Goal: Navigation & Orientation: Find specific page/section

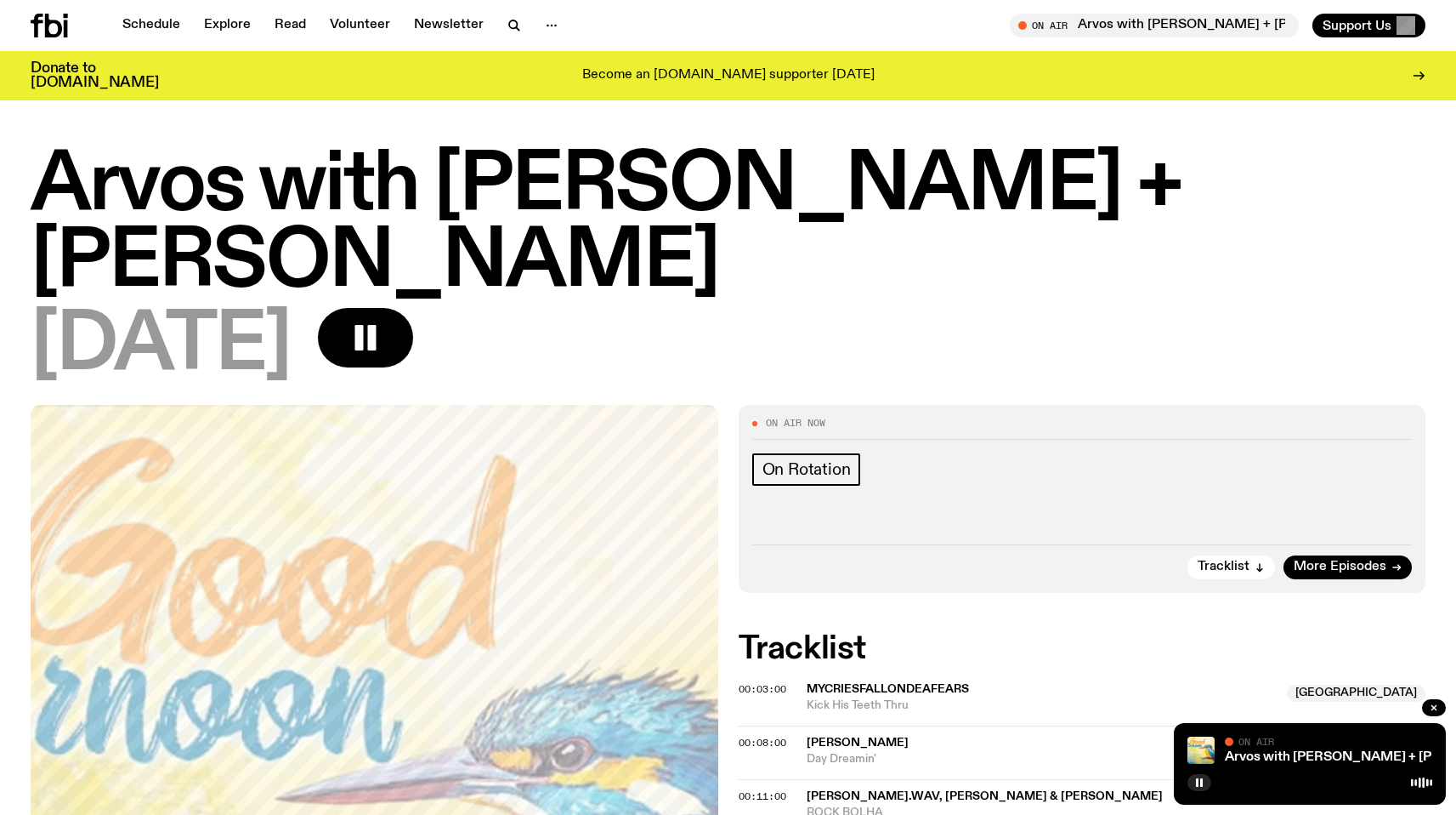
scroll to position [1381, 0]
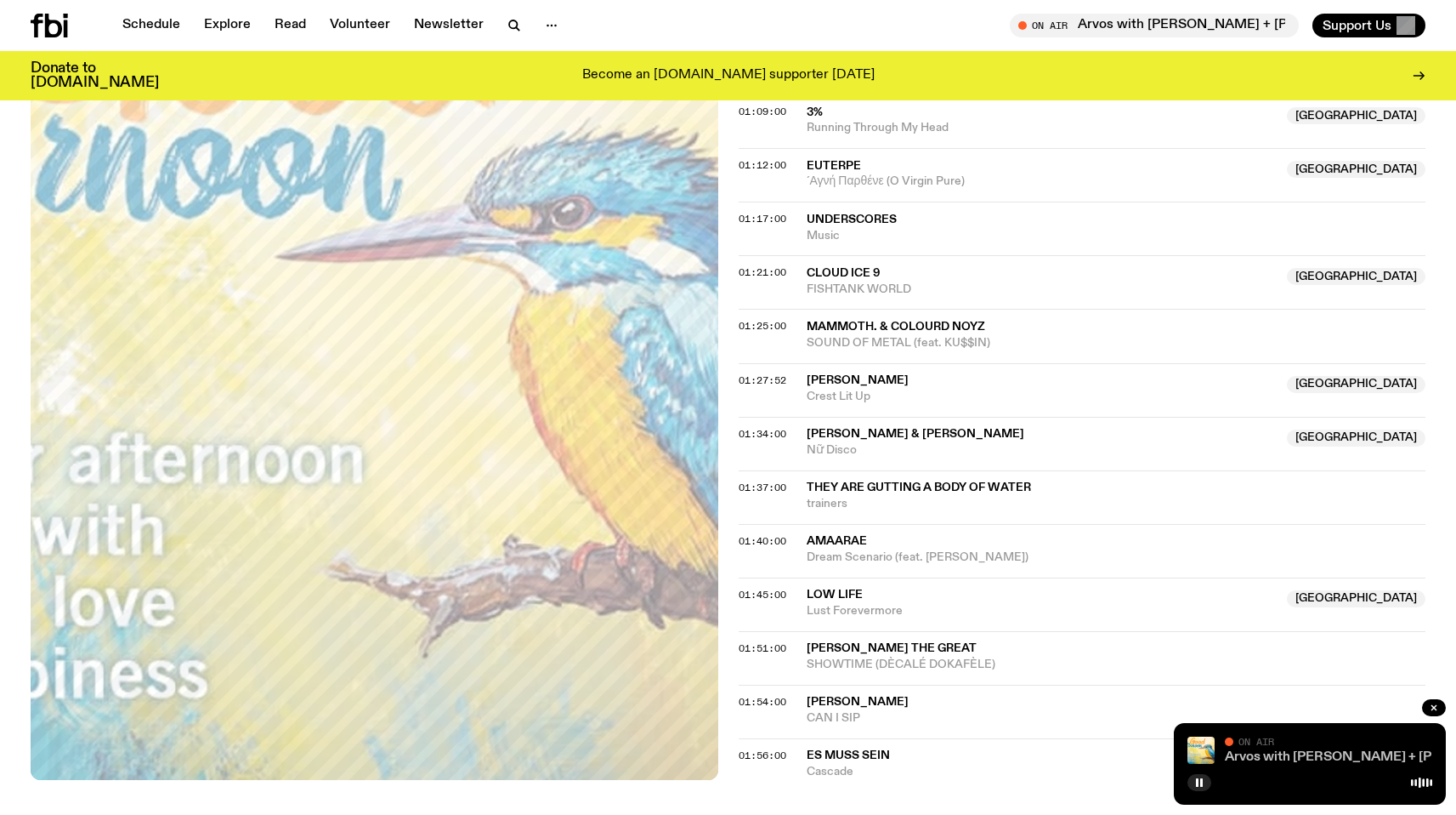
click at [1250, 751] on link "Arvos with [PERSON_NAME] + [PERSON_NAME]" at bounding box center [1379, 756] width 307 height 13
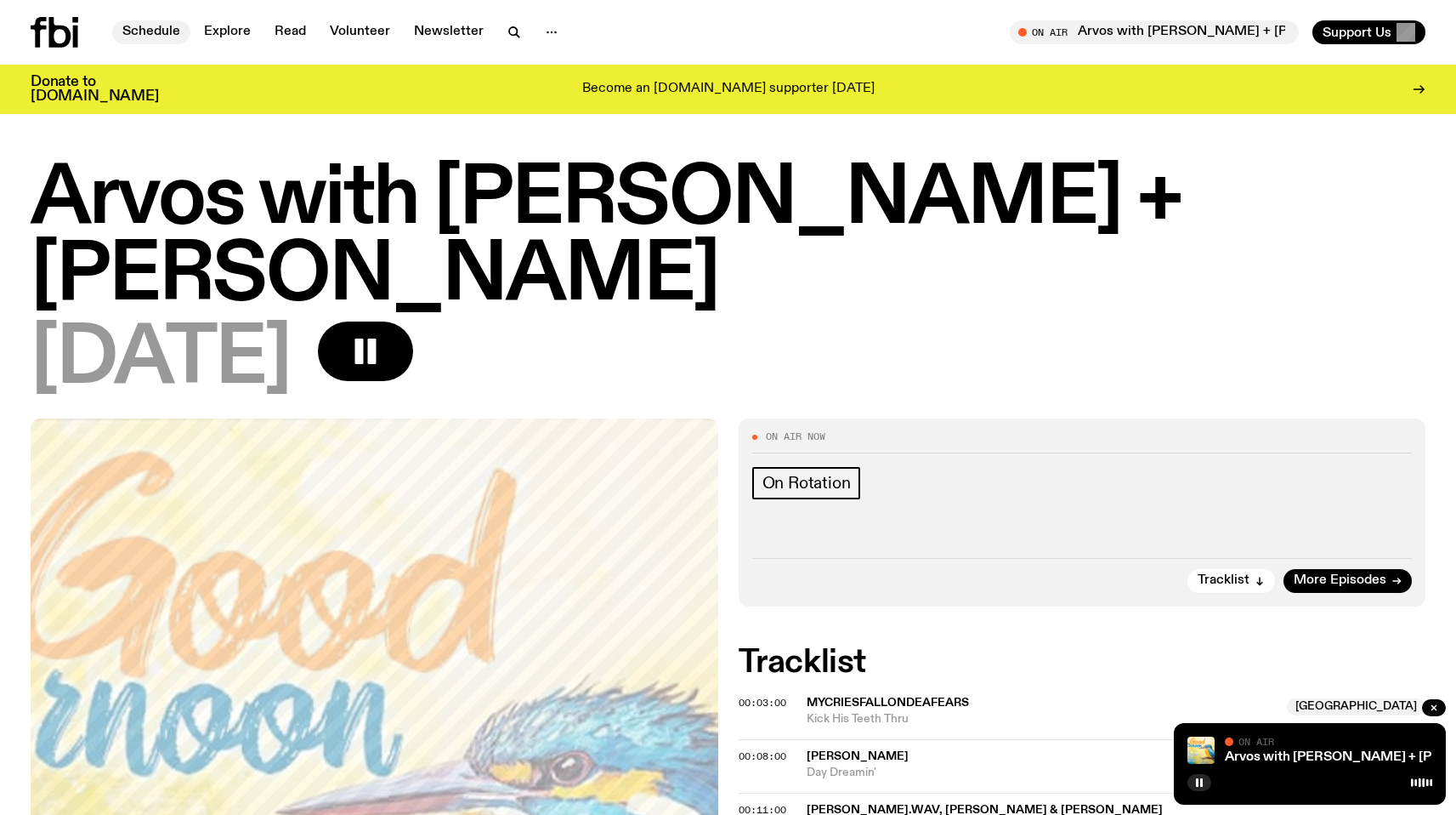
click at [155, 31] on link "Schedule" at bounding box center [151, 32] width 78 height 24
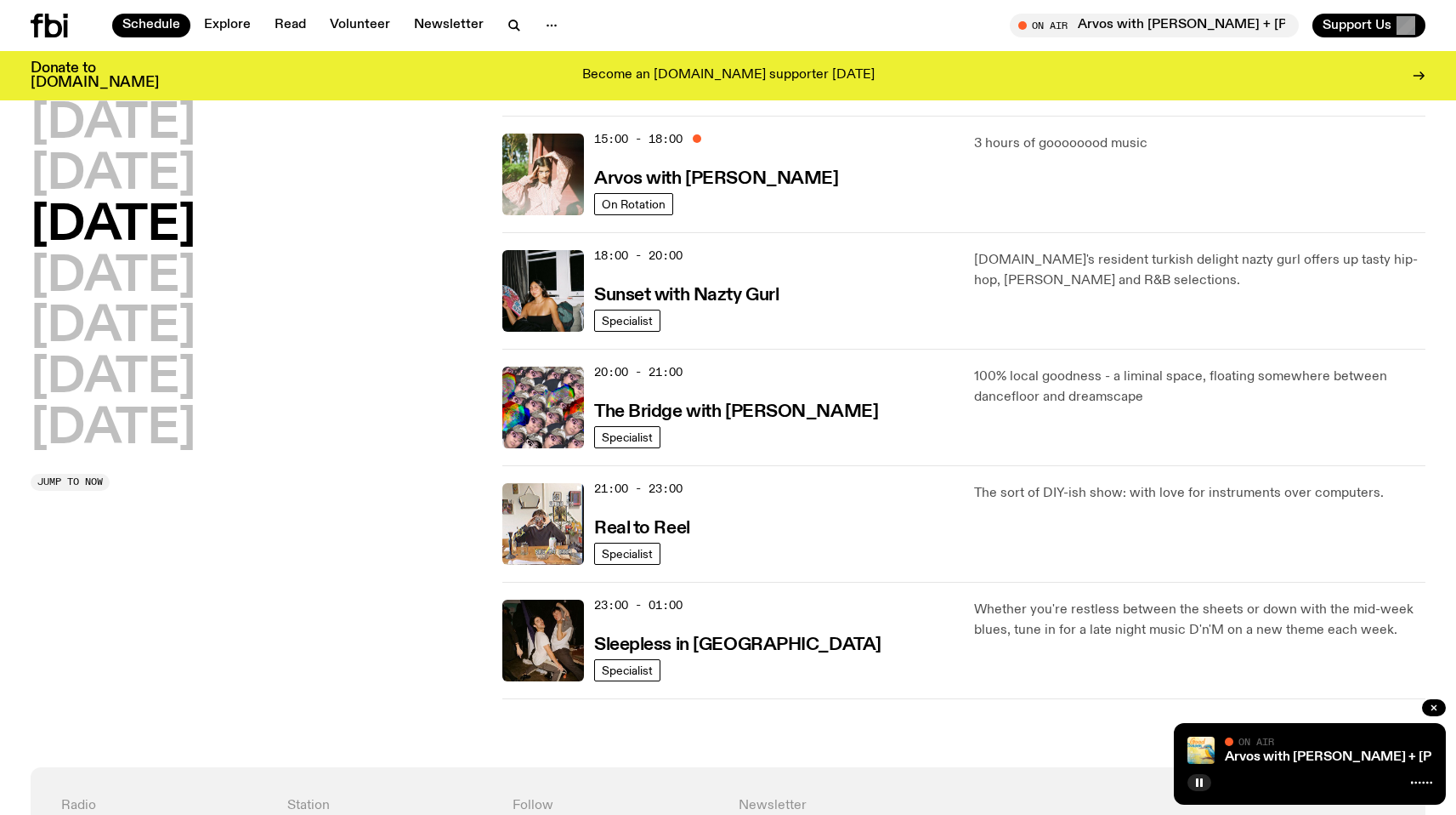
scroll to position [342, 0]
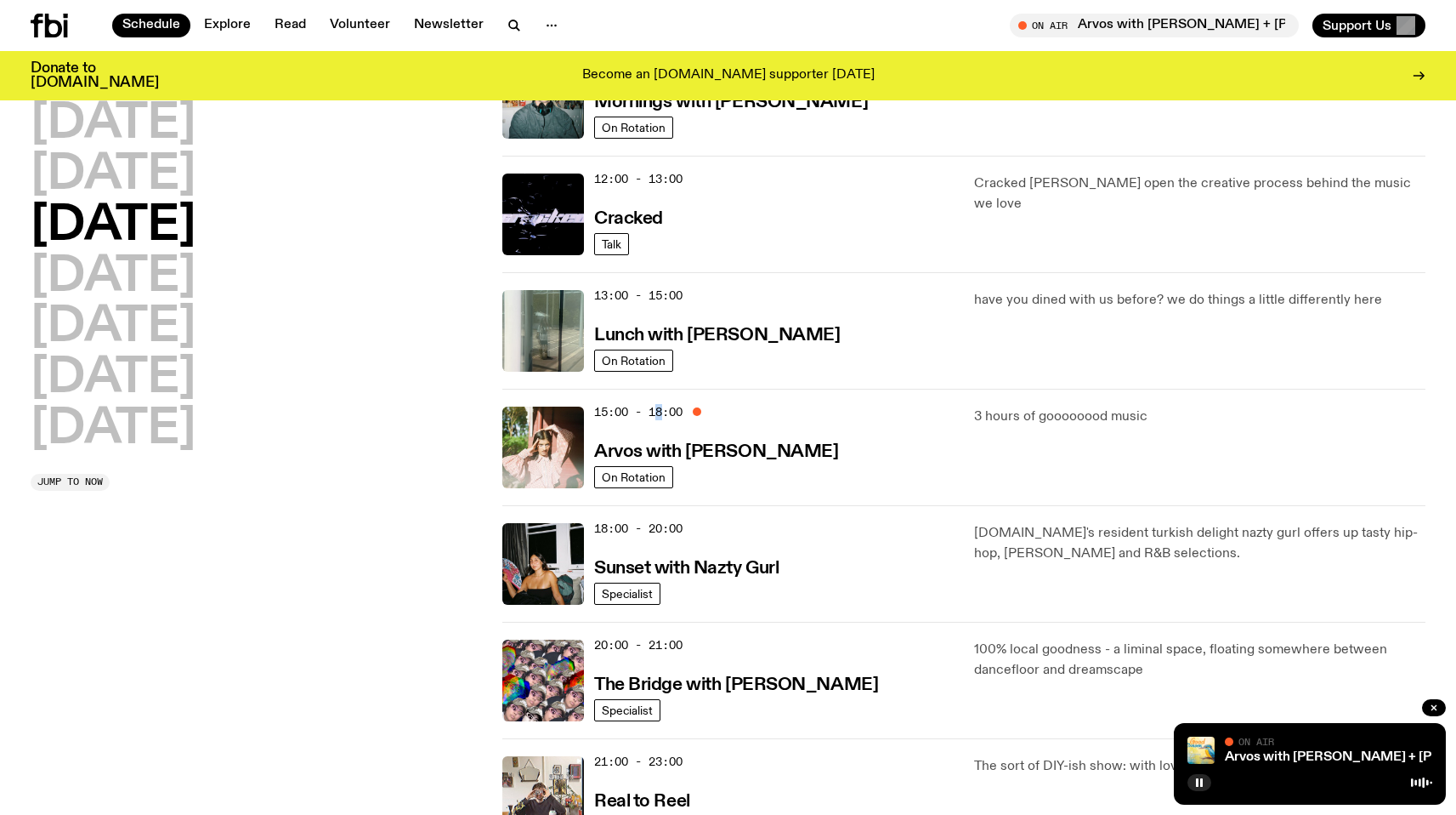
click at [664, 414] on span "15:00 - 18:00" at bounding box center [639, 412] width 89 height 16
click at [741, 459] on h3 "Arvos with [PERSON_NAME]" at bounding box center [716, 452] width 244 height 18
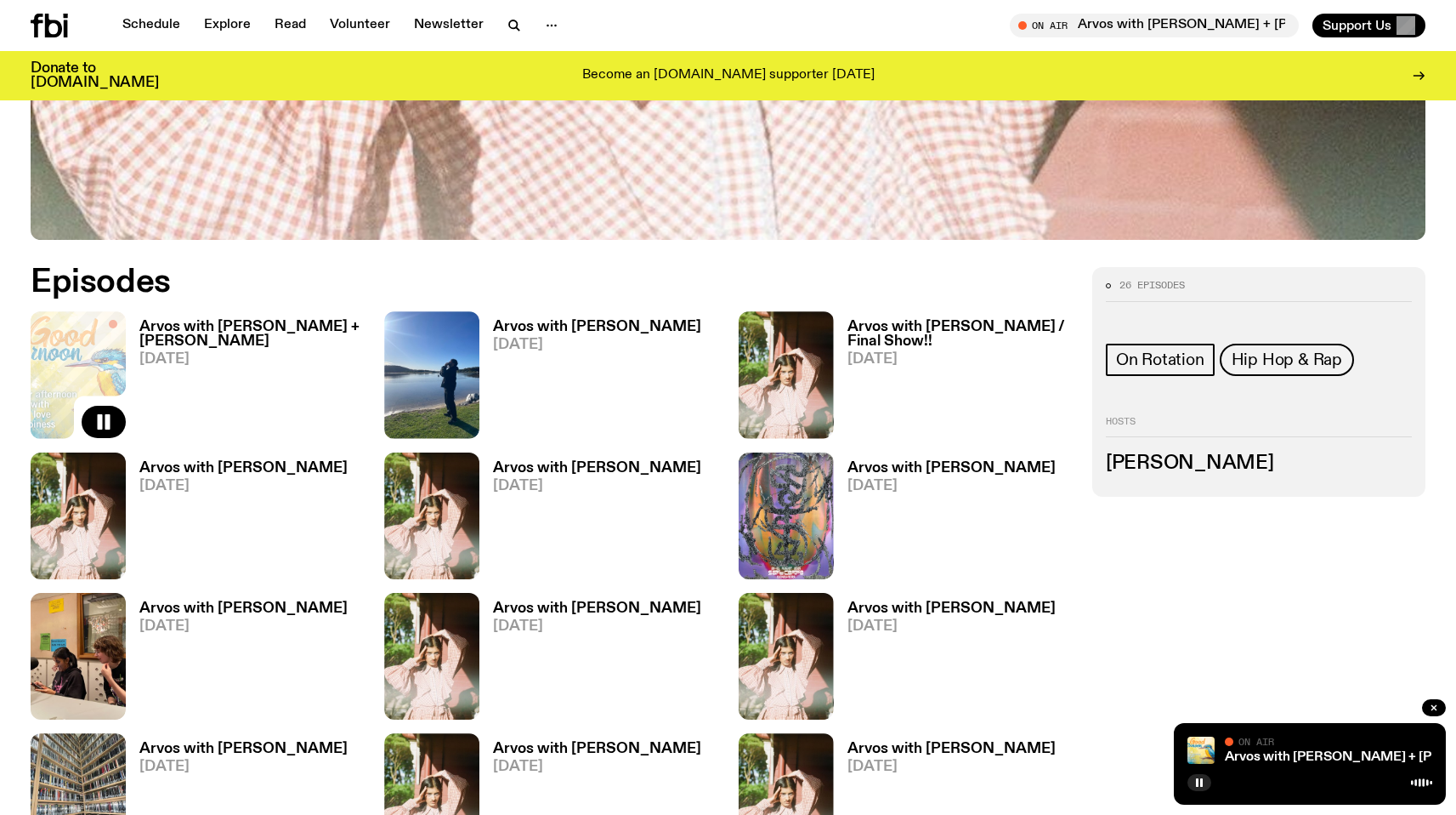
scroll to position [776, 0]
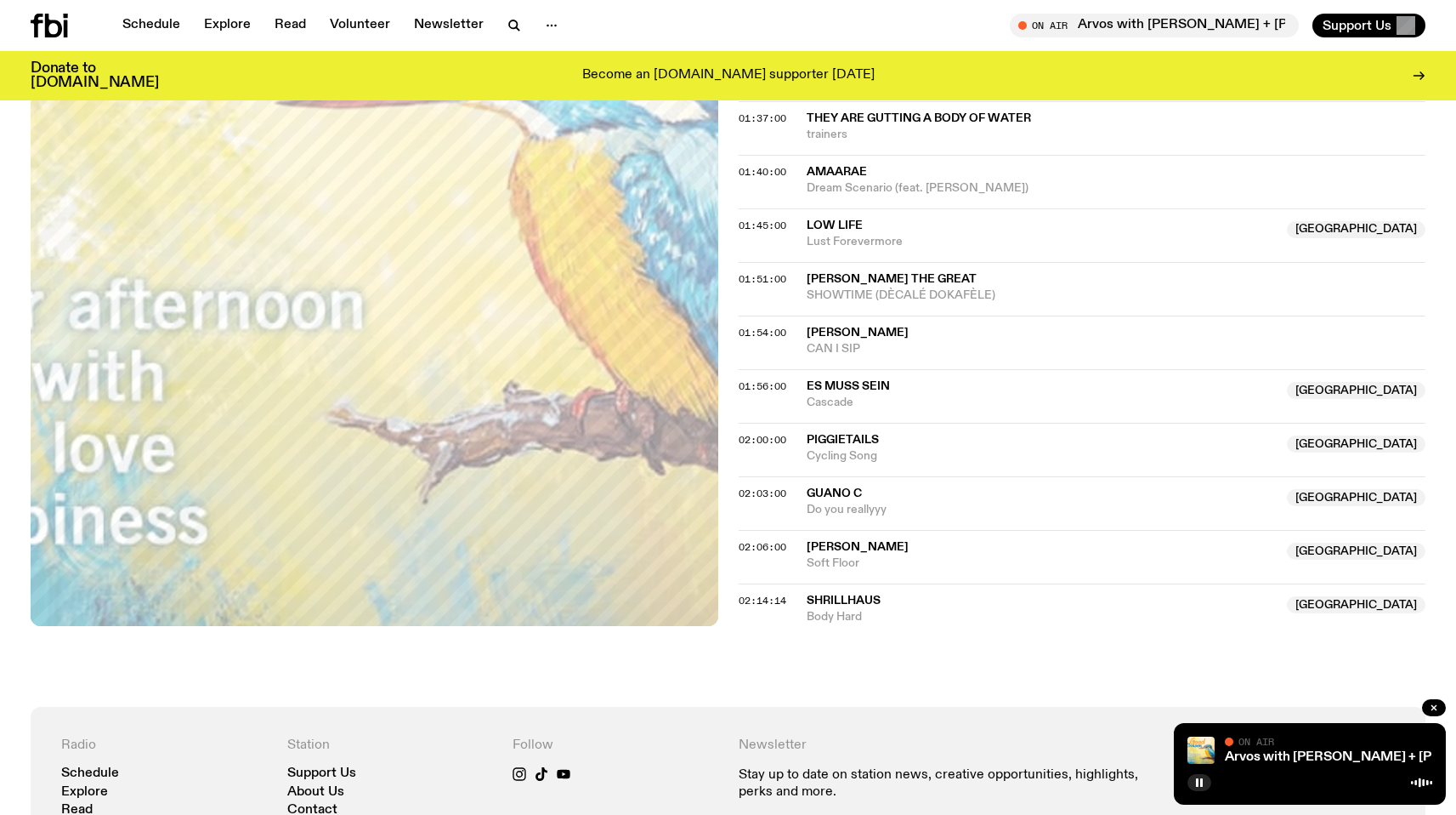
scroll to position [1762, 0]
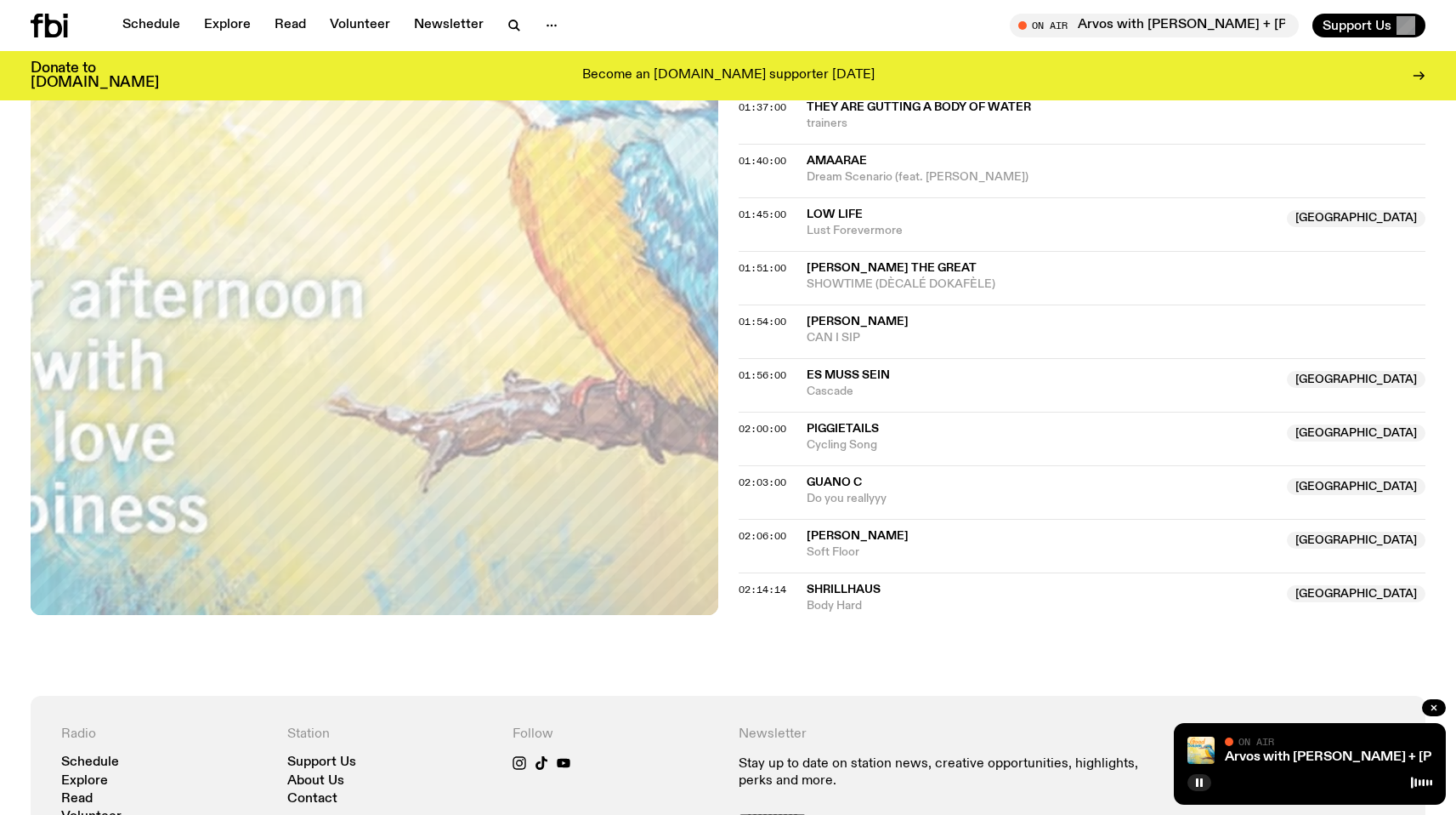
click at [821, 598] on span "Body Hard" at bounding box center [1042, 606] width 471 height 16
